Goal: Task Accomplishment & Management: Manage account settings

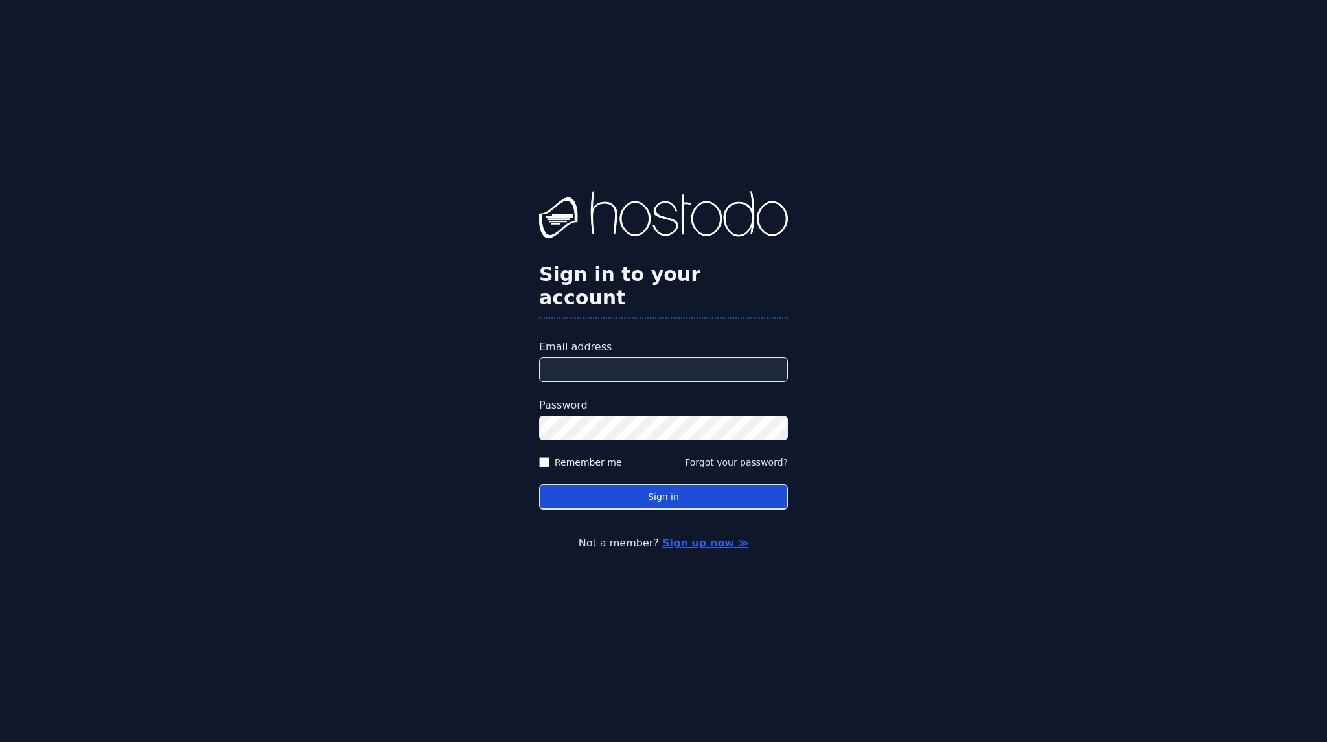
type input "**********"
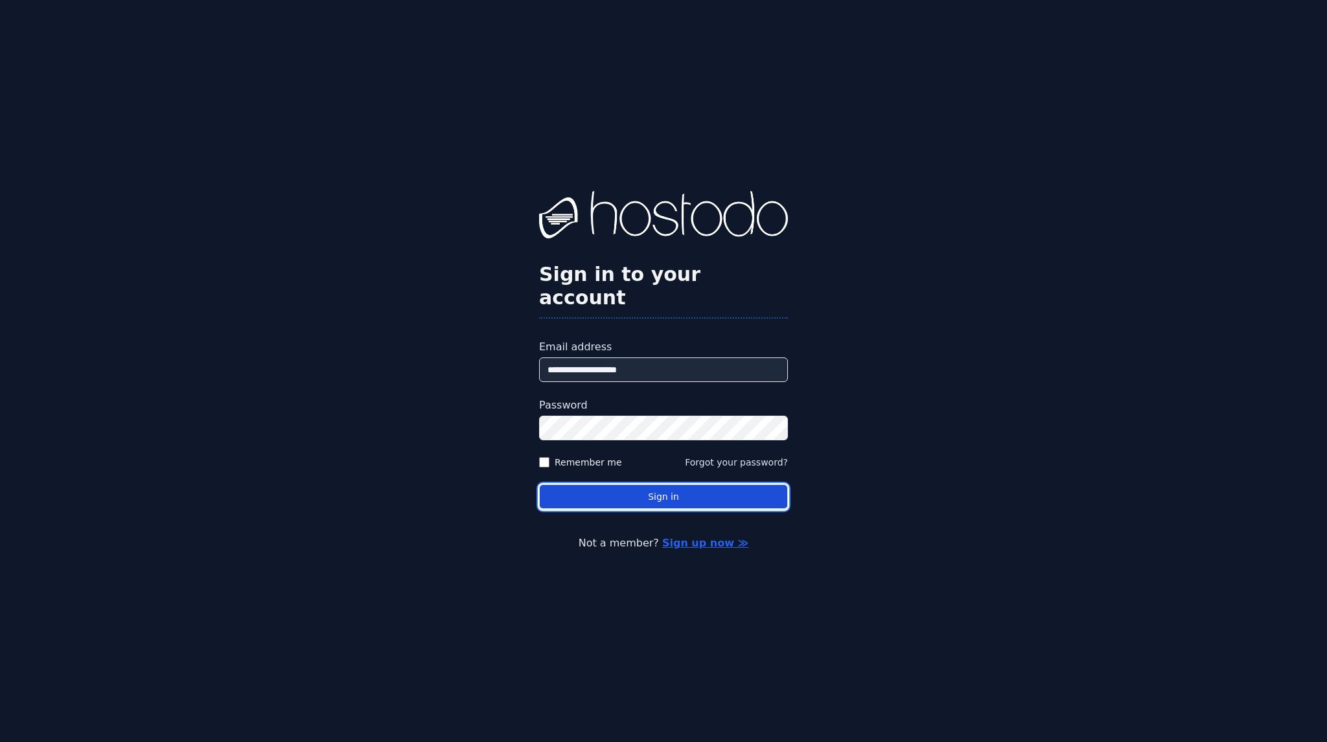
drag, startPoint x: 689, startPoint y: 485, endPoint x: 705, endPoint y: 483, distance: 17.0
click at [689, 485] on button "Sign in" at bounding box center [663, 497] width 249 height 25
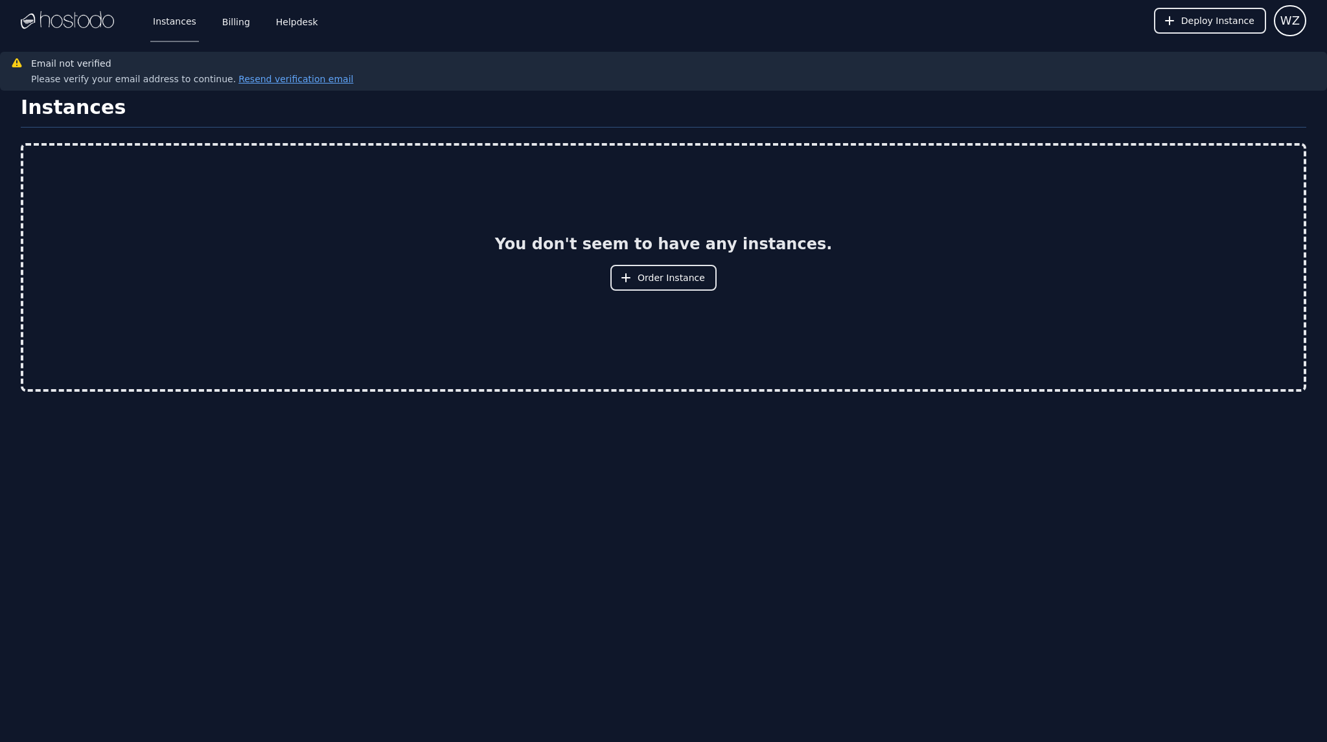
drag, startPoint x: 29, startPoint y: 452, endPoint x: 58, endPoint y: 439, distance: 31.9
click at [29, 452] on div "Instances Billing Helpdesk Deploy Instance WZ Instances SSH Keys Billing Helpde…" at bounding box center [663, 371] width 1327 height 742
click at [225, 16] on link "Billing" at bounding box center [236, 20] width 33 height 43
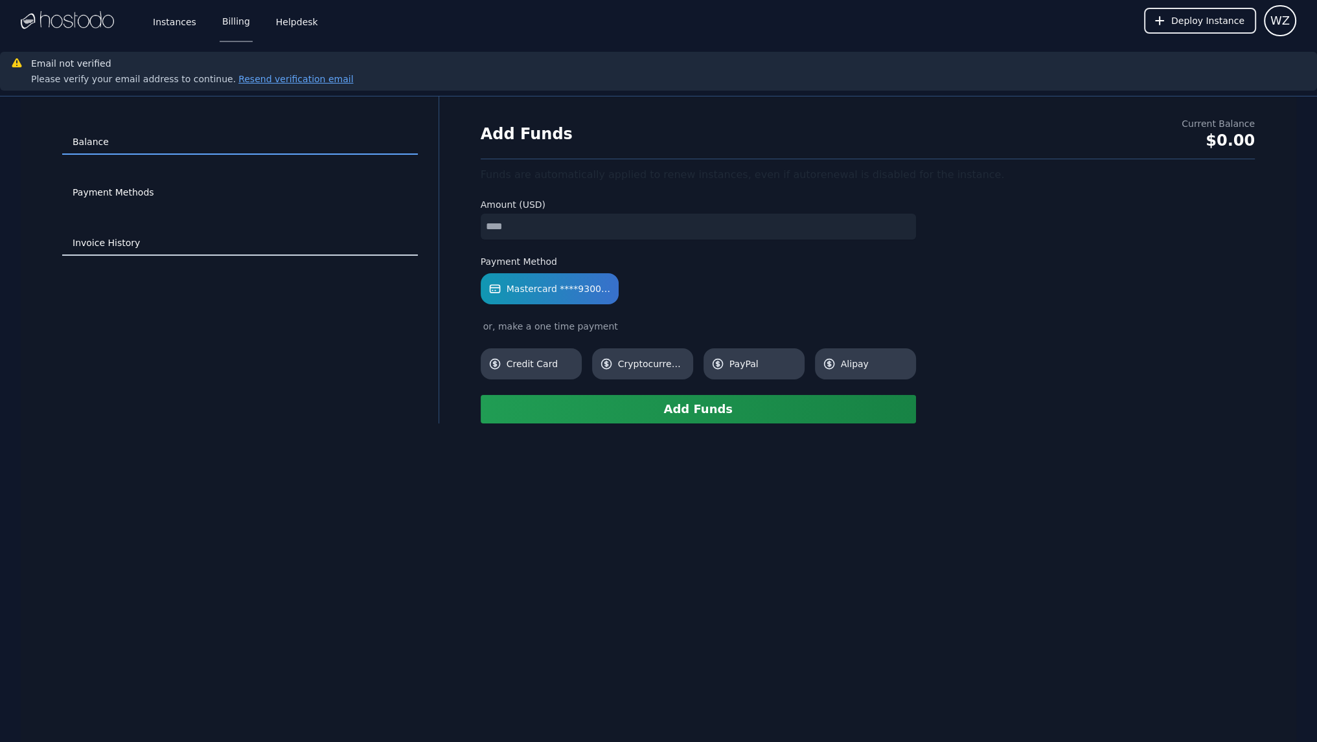
click at [122, 244] on link "Invoice History" at bounding box center [240, 243] width 356 height 25
